Goal: Information Seeking & Learning: Learn about a topic

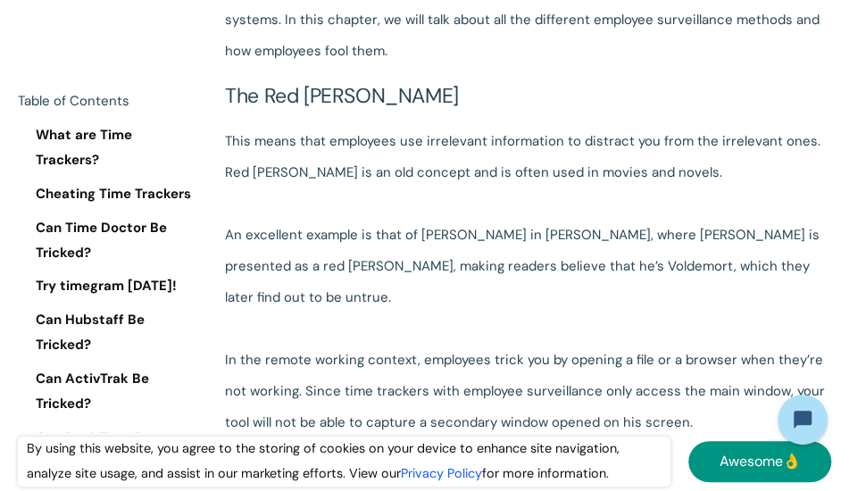
scroll to position [1786, 0]
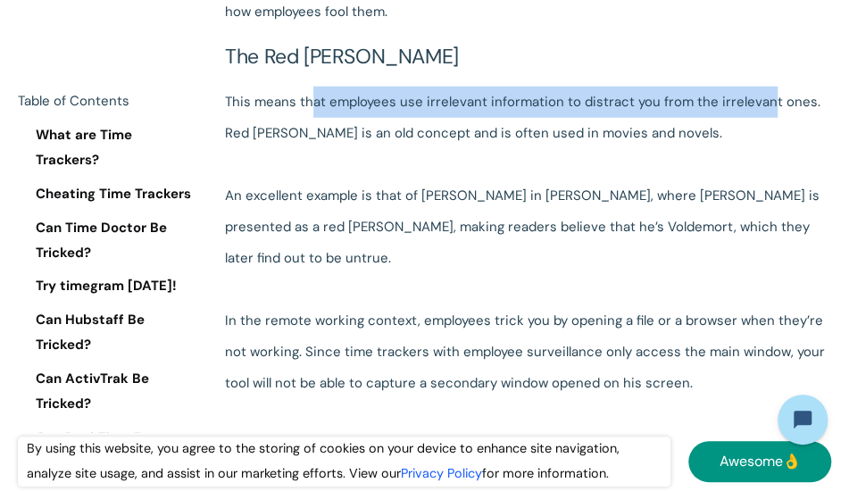
drag, startPoint x: 312, startPoint y: 96, endPoint x: 763, endPoint y: 94, distance: 451.7
click at [763, 94] on p "This means that employees use irrelevant information to distract you from the i…" at bounding box center [528, 352] width 606 height 531
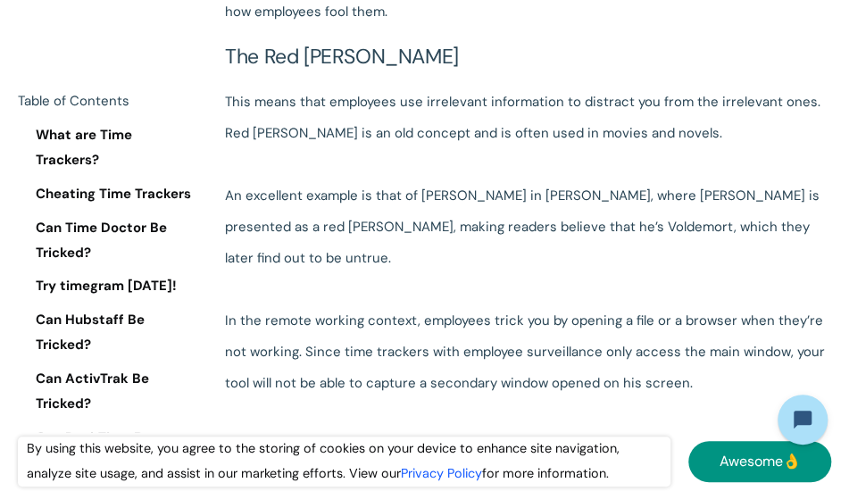
click at [775, 96] on p "This means that employees use irrelevant information to distract you from the i…" at bounding box center [528, 352] width 606 height 531
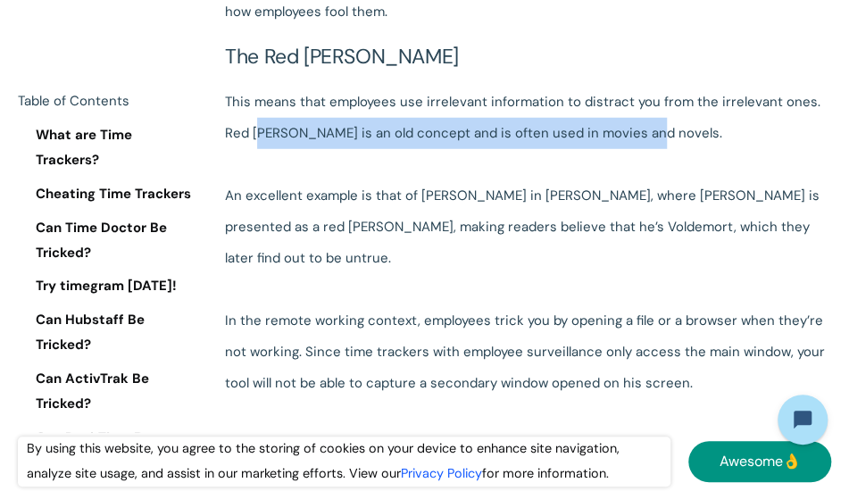
drag, startPoint x: 259, startPoint y: 132, endPoint x: 639, endPoint y: 121, distance: 380.5
click at [639, 121] on p "This means that employees use irrelevant information to distract you from the i…" at bounding box center [528, 352] width 606 height 531
click at [561, 126] on p "This means that employees use irrelevant information to distract you from the i…" at bounding box center [528, 352] width 606 height 531
drag, startPoint x: 239, startPoint y: 129, endPoint x: 659, endPoint y: 125, distance: 419.6
click at [655, 125] on p "This means that employees use irrelevant information to distract you from the i…" at bounding box center [528, 352] width 606 height 531
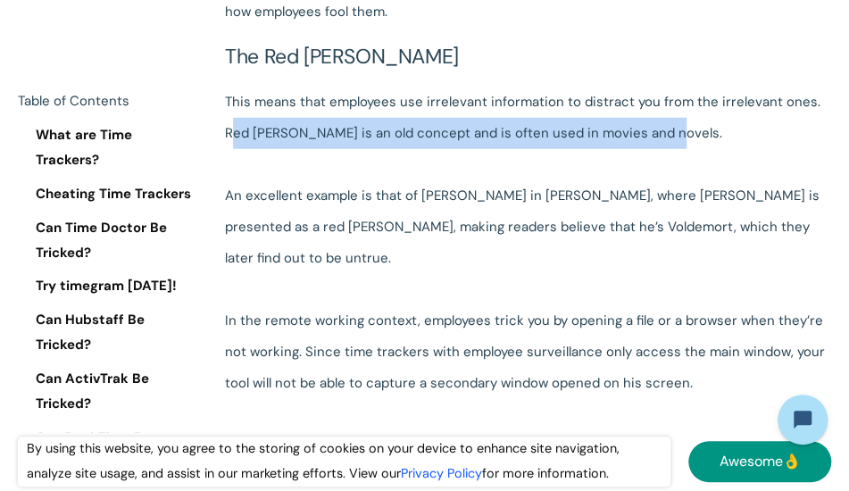
click at [661, 125] on p "This means that employees use irrelevant information to distract you from the i…" at bounding box center [528, 352] width 606 height 531
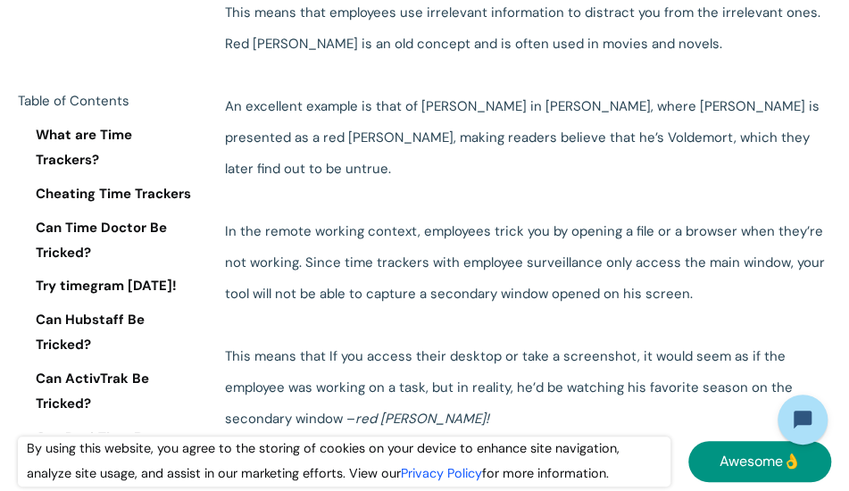
scroll to position [1964, 0]
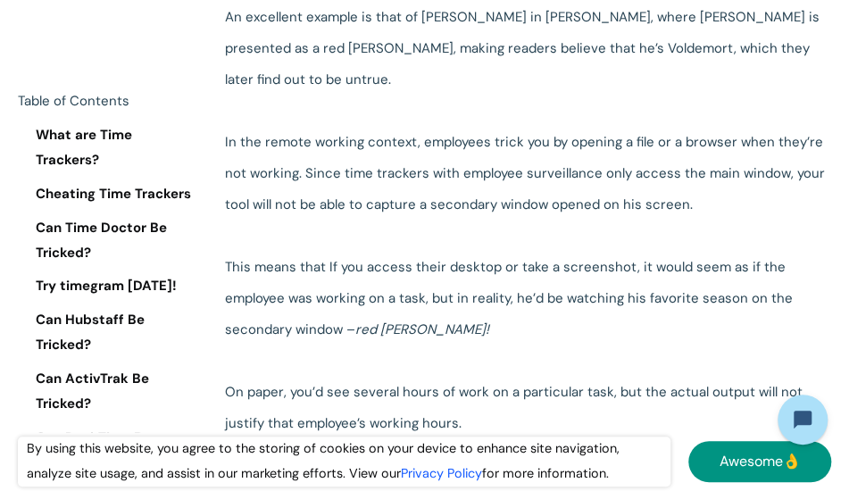
click at [389, 195] on p "This means that employees use irrelevant information to distract you from the i…" at bounding box center [528, 173] width 606 height 531
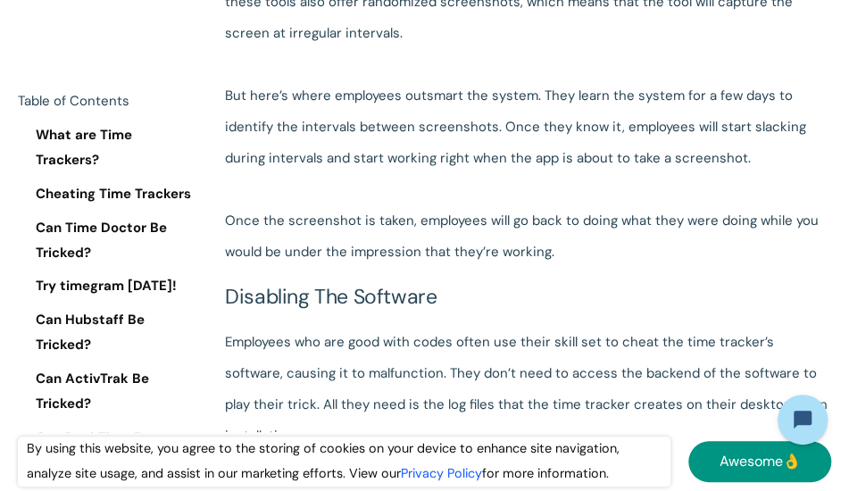
scroll to position [2500, 0]
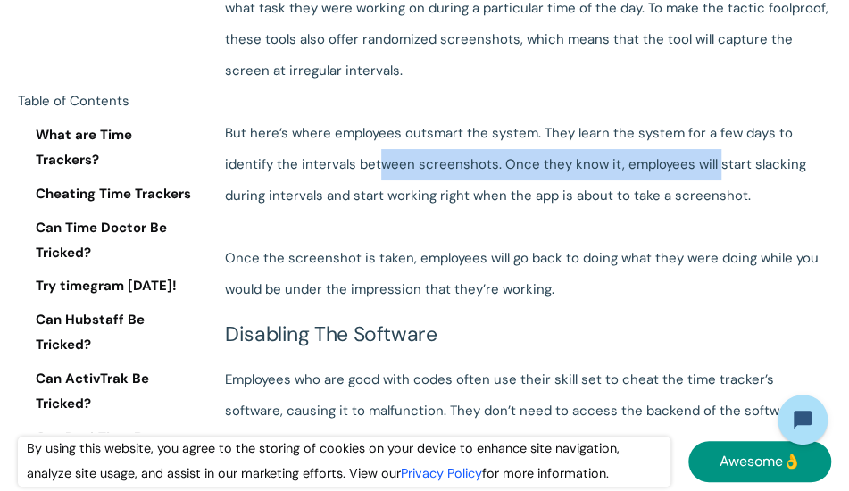
drag, startPoint x: 505, startPoint y: 138, endPoint x: 660, endPoint y: 138, distance: 154.4
click at [660, 138] on p "A lot of time tracking tools take automated screenshots of their employees’ des…" at bounding box center [528, 134] width 606 height 344
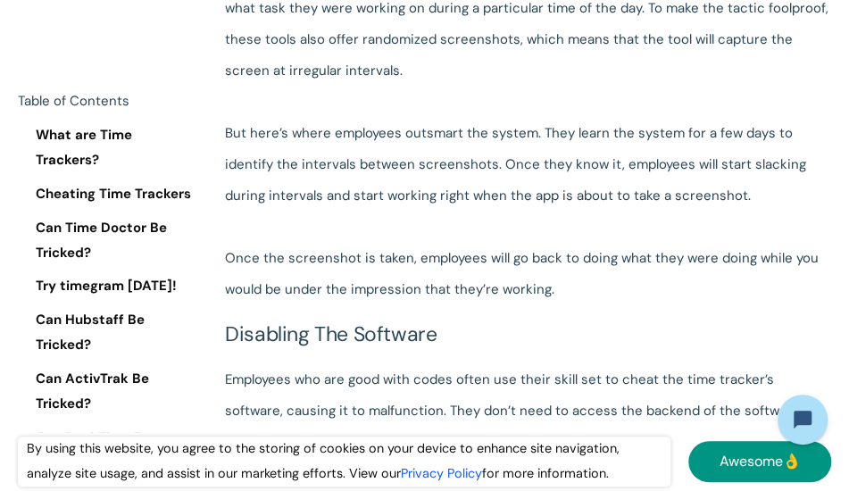
click at [674, 140] on p "A lot of time tracking tools take automated screenshots of their employees’ des…" at bounding box center [528, 134] width 606 height 344
drag, startPoint x: 678, startPoint y: 128, endPoint x: 425, endPoint y: 119, distance: 253.7
click at [430, 120] on p "A lot of time tracking tools take automated screenshots of their employees’ des…" at bounding box center [528, 134] width 606 height 344
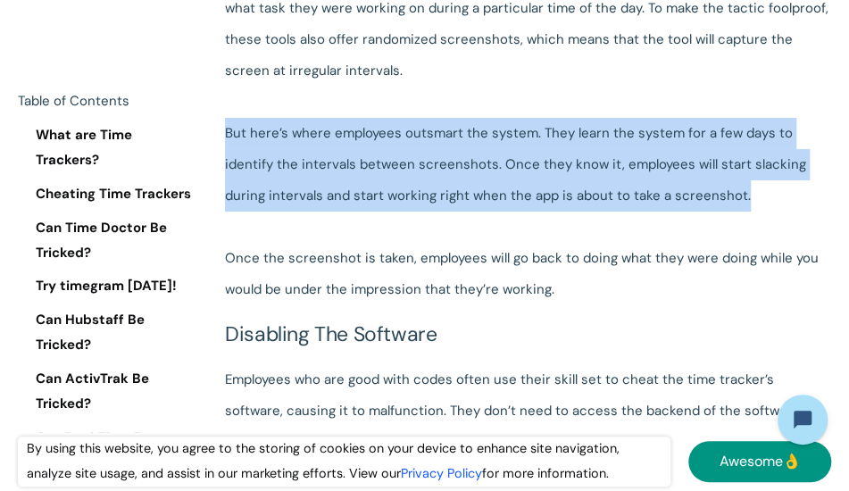
drag, startPoint x: 228, startPoint y: 100, endPoint x: 778, endPoint y: 155, distance: 553.6
click at [778, 155] on p "A lot of time tracking tools take automated screenshots of their employees’ des…" at bounding box center [528, 134] width 606 height 344
click at [719, 159] on p "A lot of time tracking tools take automated screenshots of their employees’ des…" at bounding box center [528, 134] width 606 height 344
drag, startPoint x: 629, startPoint y: 175, endPoint x: 225, endPoint y: 106, distance: 409.3
click at [225, 106] on p "A lot of time tracking tools take automated screenshots of their employees’ des…" at bounding box center [528, 134] width 606 height 344
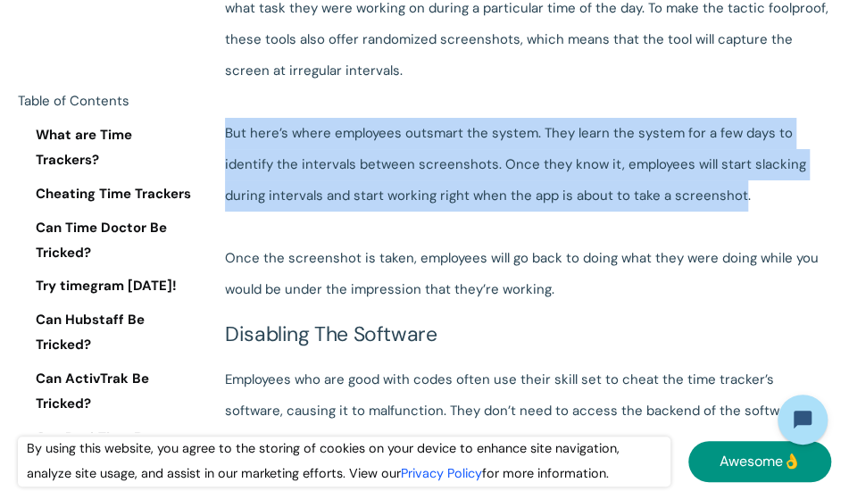
click at [226, 106] on p "A lot of time tracking tools take automated screenshots of their employees’ des…" at bounding box center [528, 134] width 606 height 344
drag, startPoint x: 248, startPoint y: 105, endPoint x: 736, endPoint y: 165, distance: 491.1
click at [736, 165] on p "A lot of time tracking tools take automated screenshots of their employees’ des…" at bounding box center [528, 134] width 606 height 344
click at [733, 165] on p "A lot of time tracking tools take automated screenshots of their employees’ des…" at bounding box center [528, 134] width 606 height 344
drag, startPoint x: 716, startPoint y: 167, endPoint x: 218, endPoint y: 108, distance: 501.6
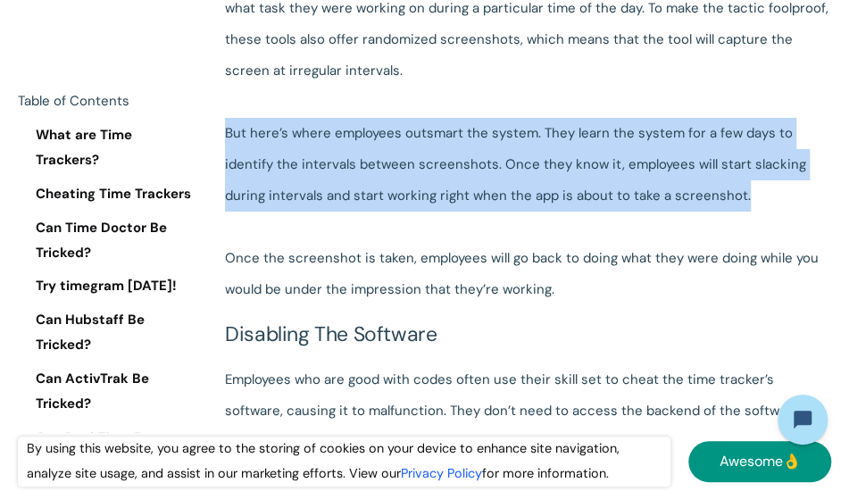
click at [235, 107] on p "A lot of time tracking tools take automated screenshots of their employees’ des…" at bounding box center [528, 134] width 606 height 344
